Goal: Obtain resource: Obtain resource

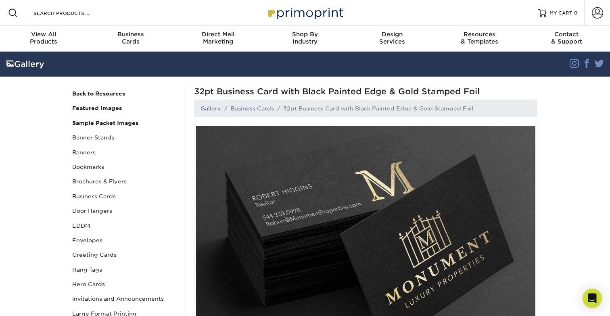
click at [339, 106] on li "32pt Business Card with Black Painted Edge & Gold Stamped Foil" at bounding box center [373, 109] width 199 height 8
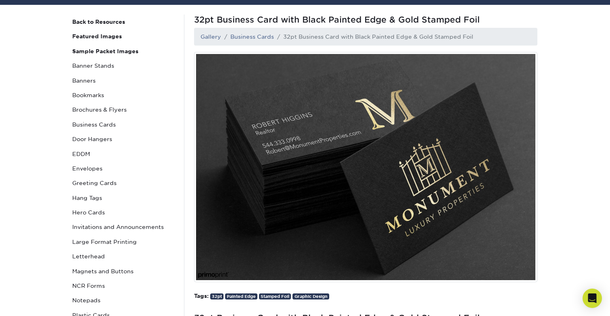
scroll to position [75, 0]
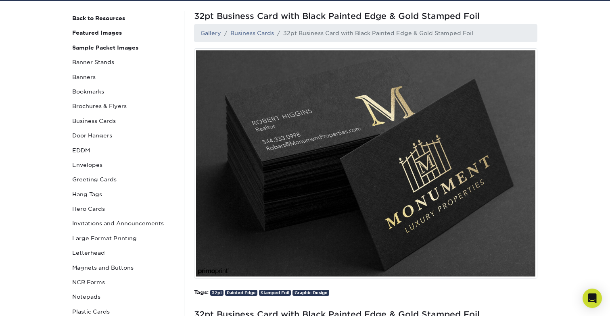
click at [373, 186] on img at bounding box center [365, 163] width 343 height 230
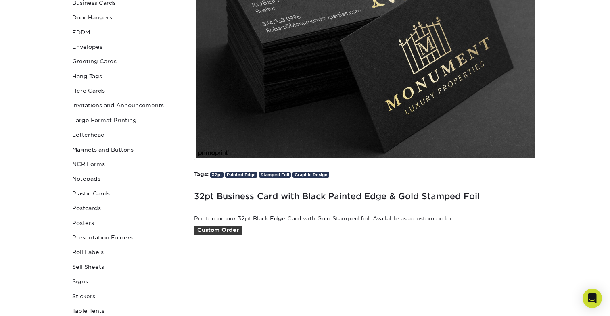
scroll to position [197, 0]
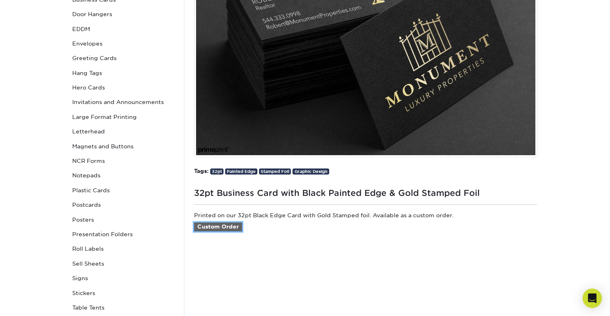
click at [222, 226] on link "Custom Order" at bounding box center [218, 227] width 48 height 9
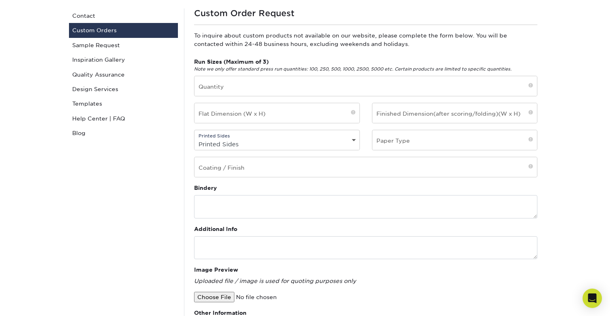
scroll to position [87, 0]
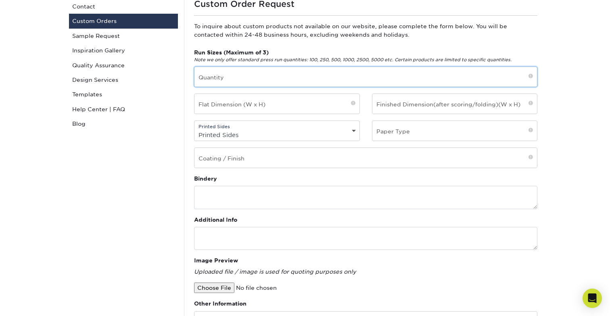
click at [297, 80] on input "text" at bounding box center [366, 77] width 343 height 20
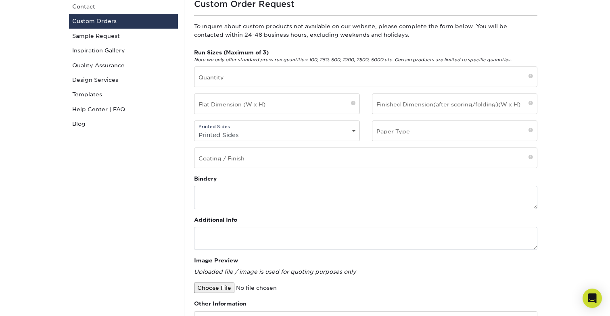
click at [400, 291] on div at bounding box center [365, 288] width 343 height 10
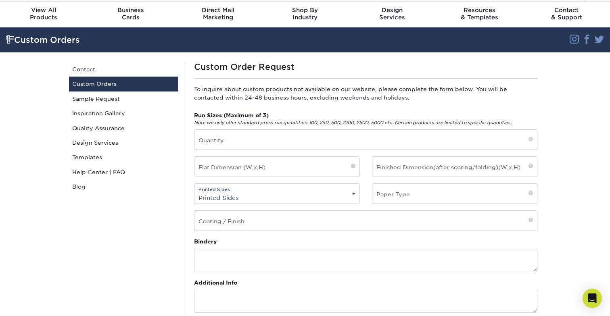
scroll to position [19, 0]
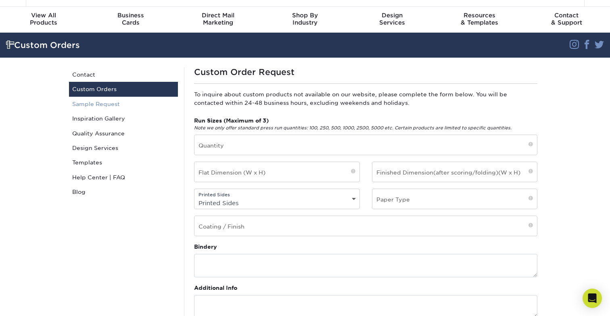
click at [106, 102] on link "Sample Request" at bounding box center [123, 104] width 109 height 15
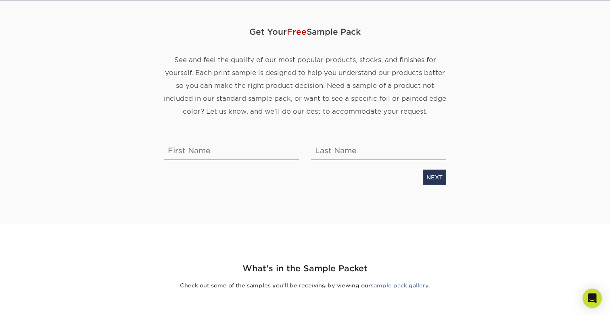
scroll to position [75, 0]
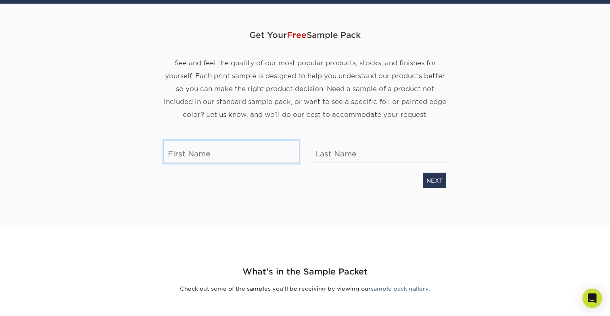
click at [231, 157] on input "text" at bounding box center [231, 152] width 135 height 23
type input "Jacob"
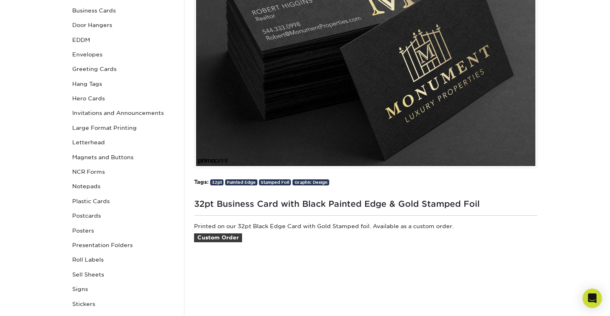
scroll to position [209, 0]
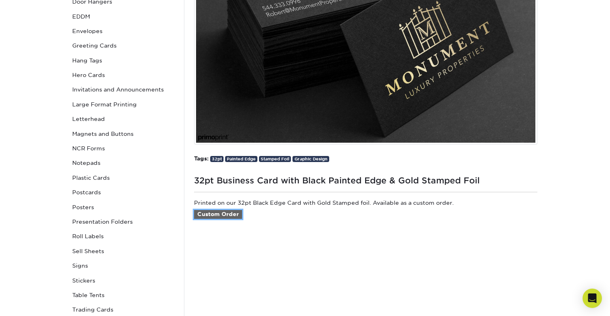
click at [233, 213] on link "Custom Order" at bounding box center [218, 214] width 48 height 9
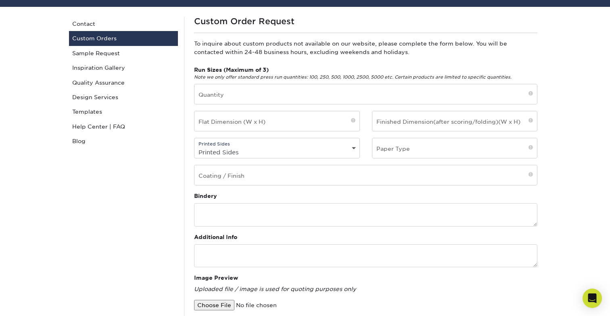
scroll to position [69, 0]
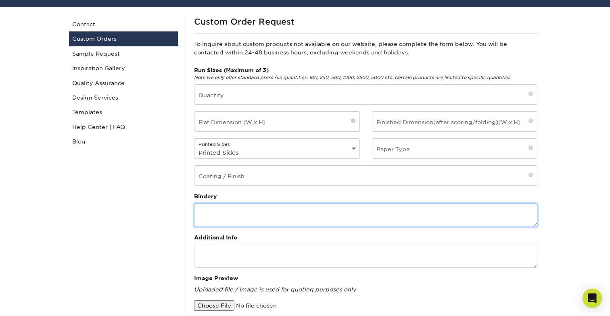
click at [288, 209] on textarea at bounding box center [365, 215] width 343 height 23
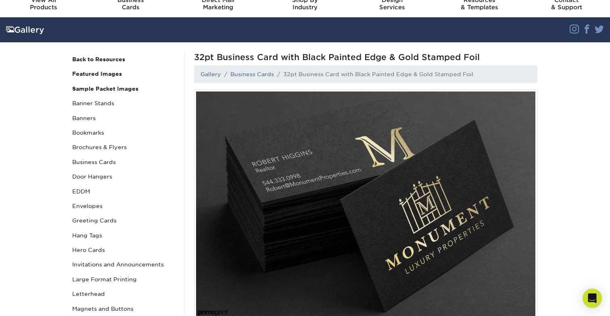
scroll to position [32, 0]
